Goal: Information Seeking & Learning: Understand process/instructions

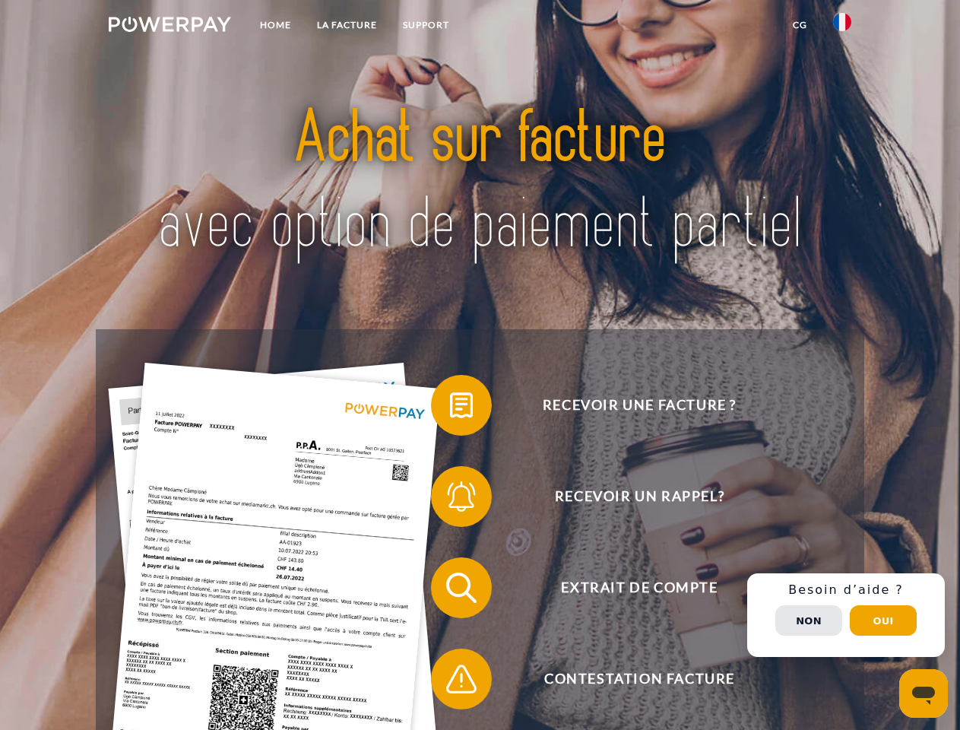
click at [170, 27] on img at bounding box center [170, 24] width 122 height 15
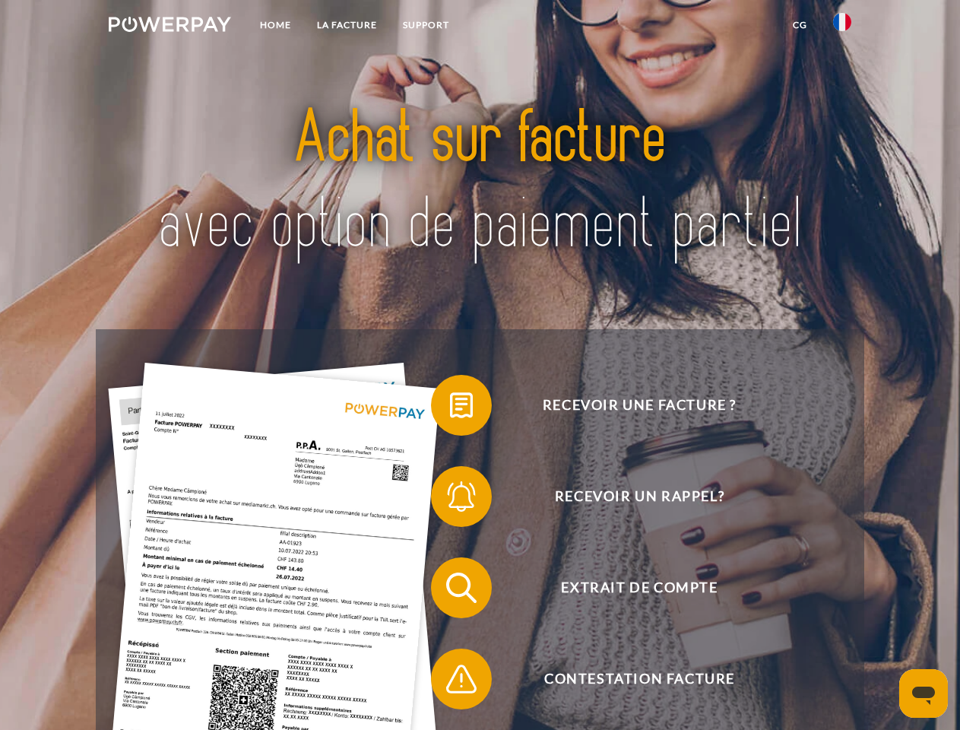
click at [842, 27] on img at bounding box center [842, 22] width 18 height 18
click at [800, 25] on link "CG" at bounding box center [800, 24] width 40 height 27
click at [450, 408] on span at bounding box center [439, 405] width 76 height 76
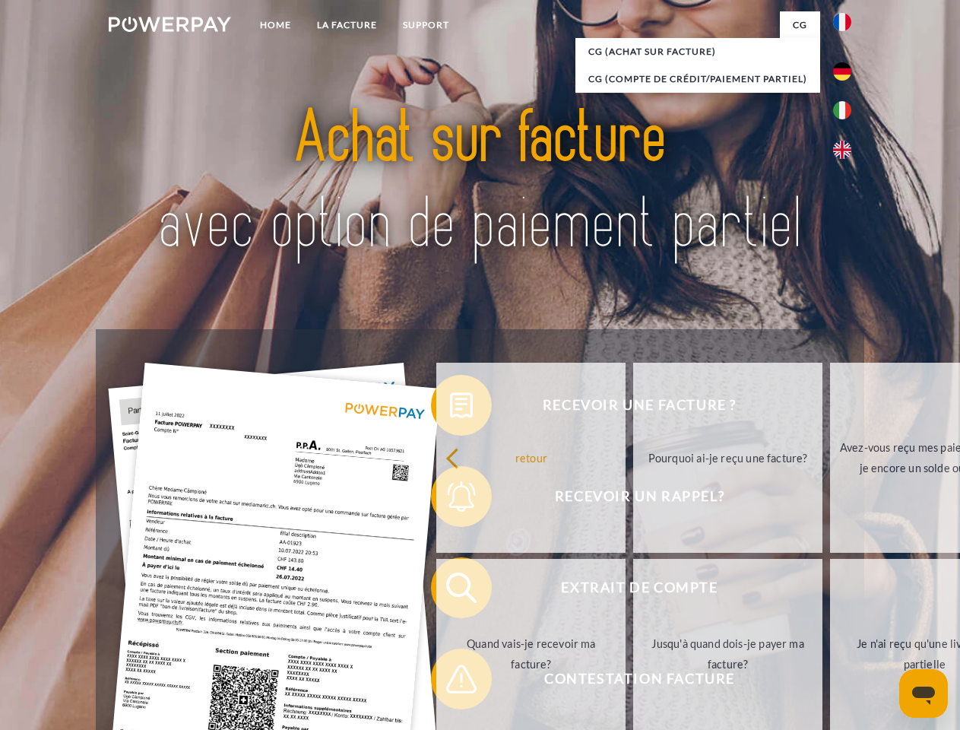
click at [450, 499] on div "retour Pourquoi ai-je reçu une facture? Avez-vous reçu mes paiements, ai-je enc…" at bounding box center [729, 556] width 614 height 392
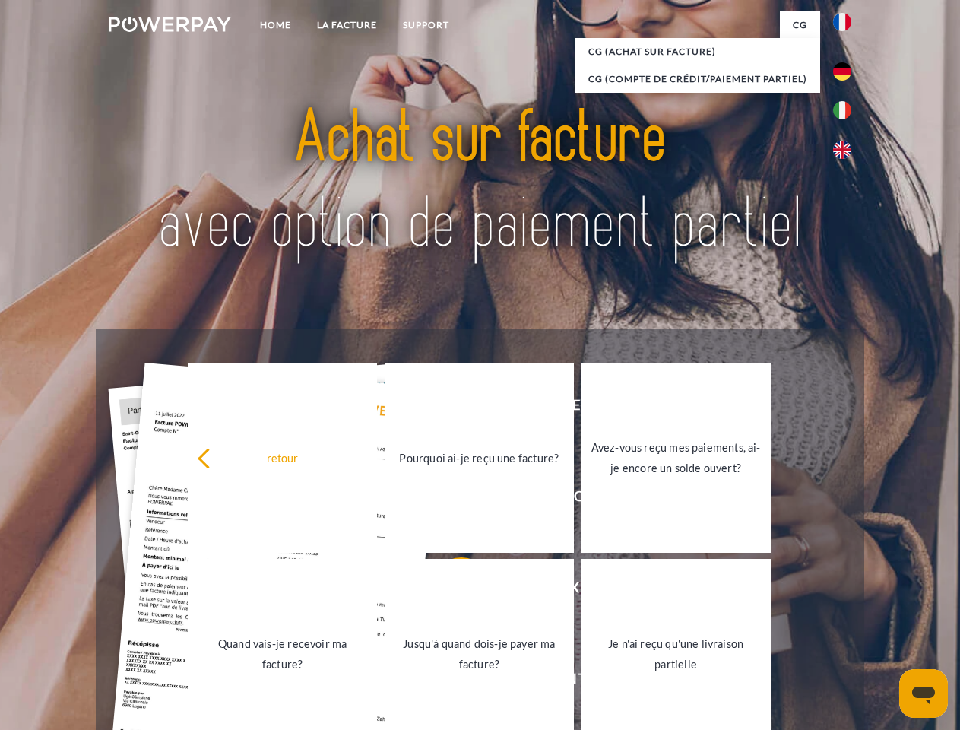
click at [450, 591] on link "Jusqu'à quand dois-je payer ma facture?" at bounding box center [479, 654] width 189 height 190
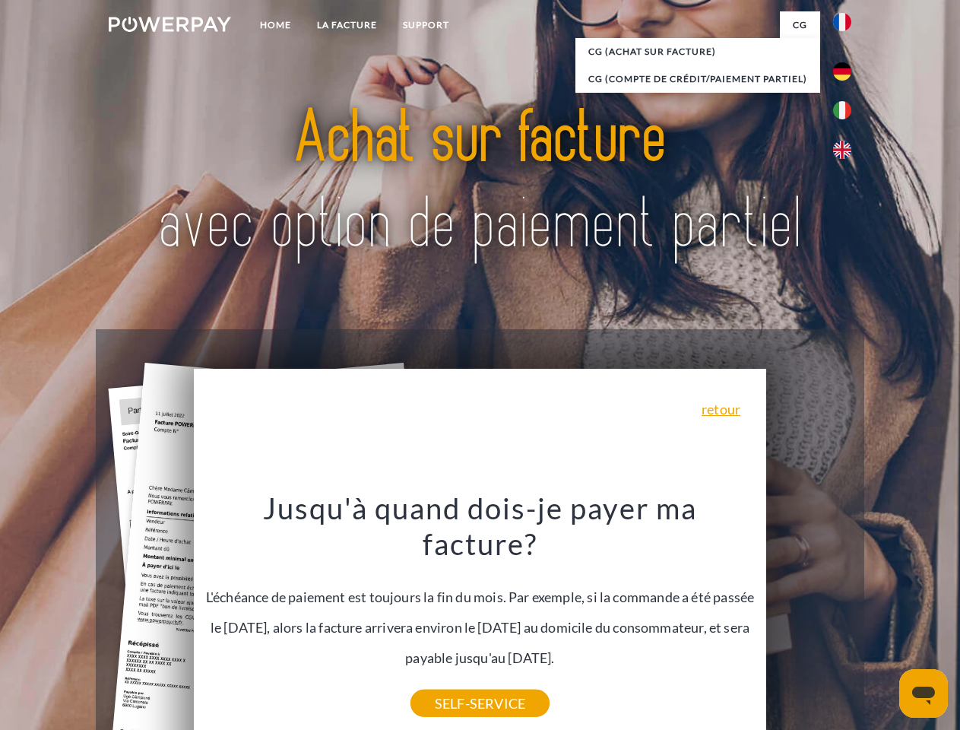
click at [846, 615] on div "Recevoir une facture ? Recevoir un rappel? Extrait de compte retour" at bounding box center [480, 633] width 768 height 608
click at [809, 618] on span "Extrait de compte" at bounding box center [639, 587] width 372 height 61
click at [883, 620] on header "Home LA FACTURE Support" at bounding box center [480, 525] width 960 height 1050
